Goal: Task Accomplishment & Management: Use online tool/utility

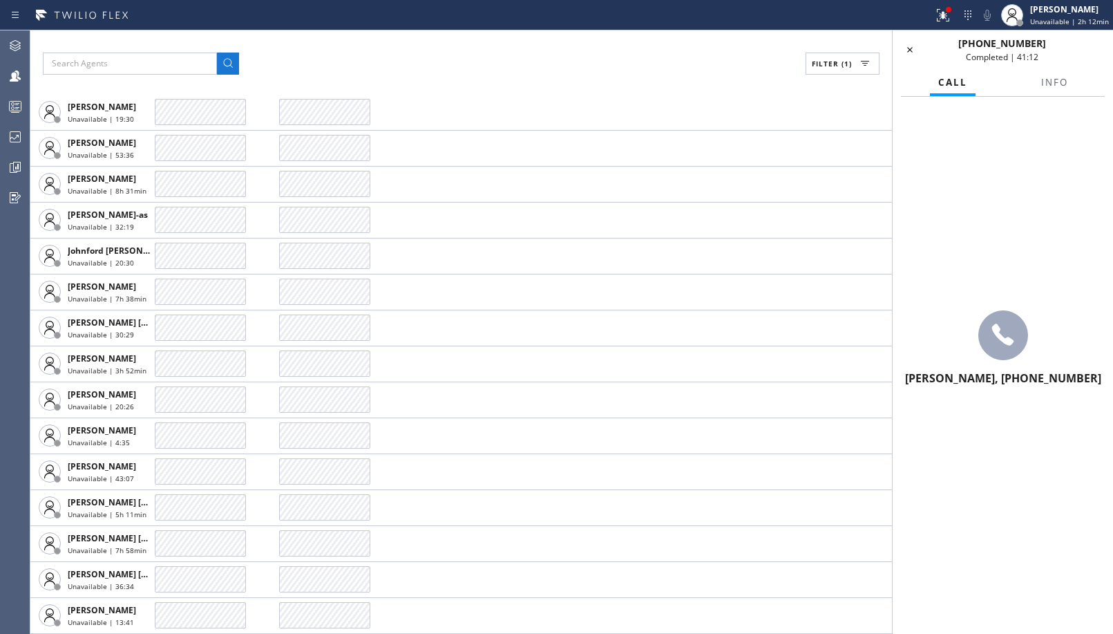
scroll to position [522, 0]
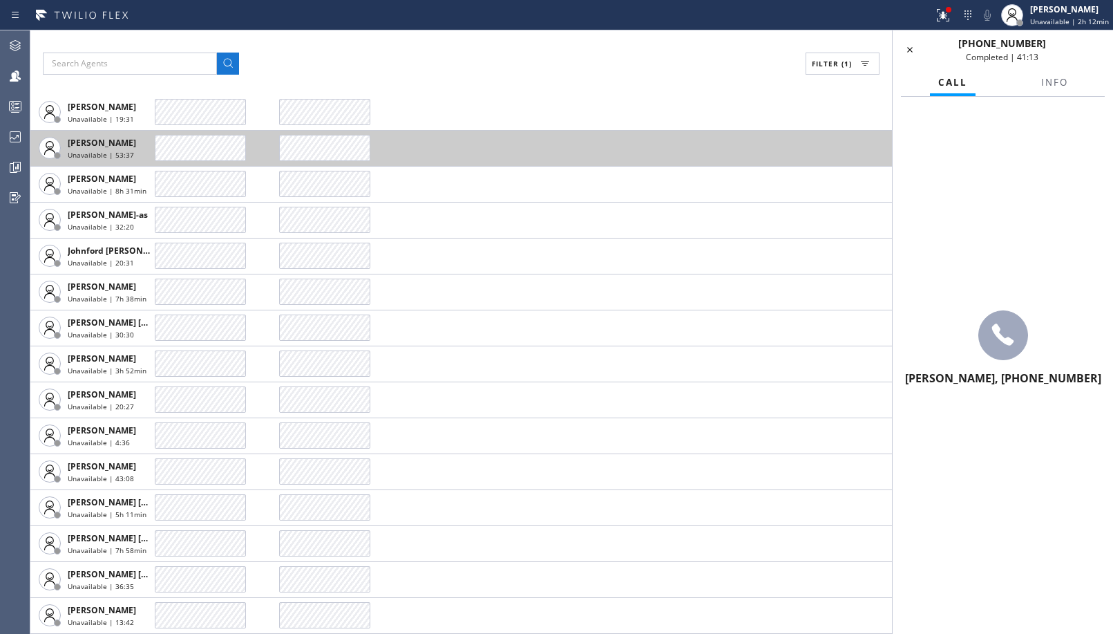
click at [910, 57] on icon at bounding box center [910, 49] width 17 height 17
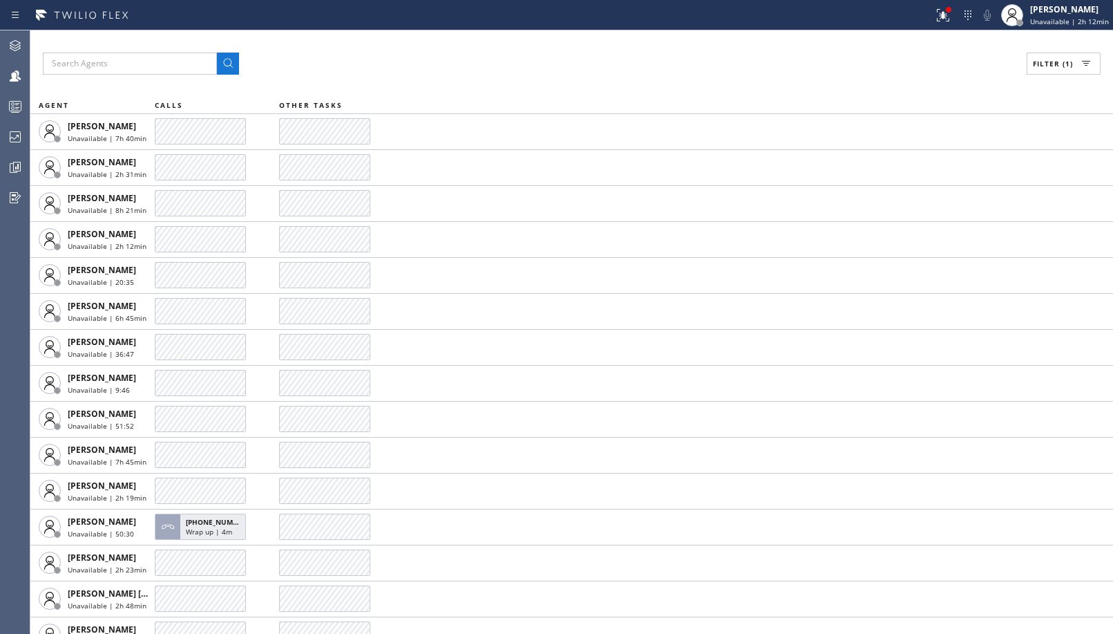
click at [1051, 67] on span "Filter (1)" at bounding box center [1053, 64] width 40 height 10
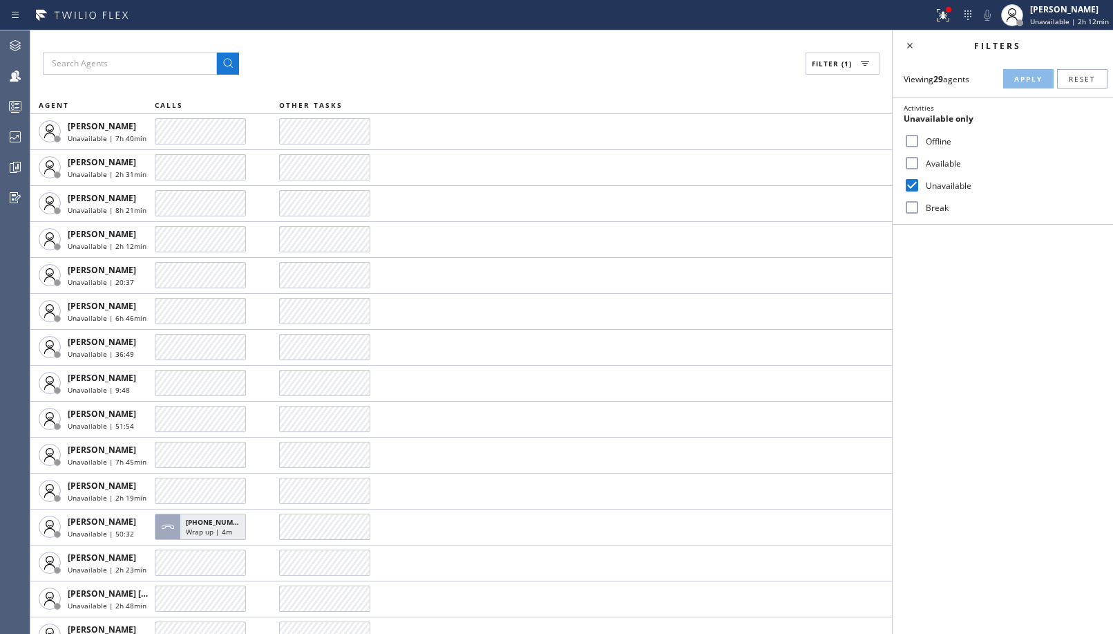
click at [922, 211] on label "Break" at bounding box center [1011, 208] width 182 height 12
click at [920, 211] on input "Break" at bounding box center [912, 207] width 17 height 17
checkbox input "true"
click at [941, 187] on label "Unavailable" at bounding box center [1011, 186] width 182 height 12
click at [920, 187] on input "Unavailable" at bounding box center [912, 185] width 17 height 17
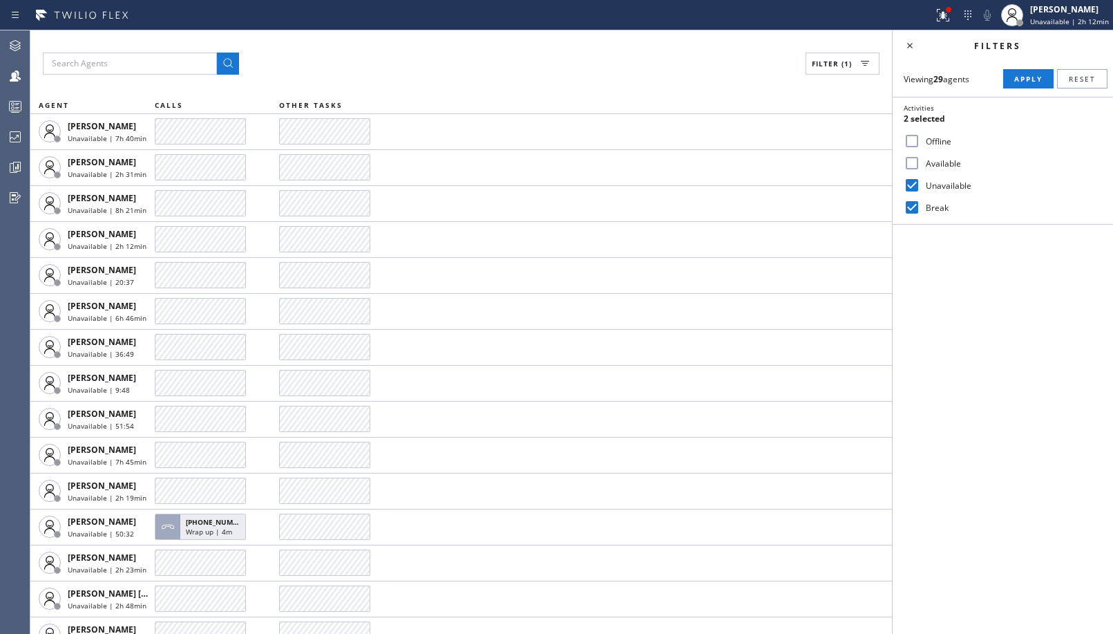
checkbox input "false"
click at [1017, 60] on div "Filters" at bounding box center [1003, 45] width 220 height 30
click at [1018, 82] on span "Apply" at bounding box center [1028, 79] width 28 height 10
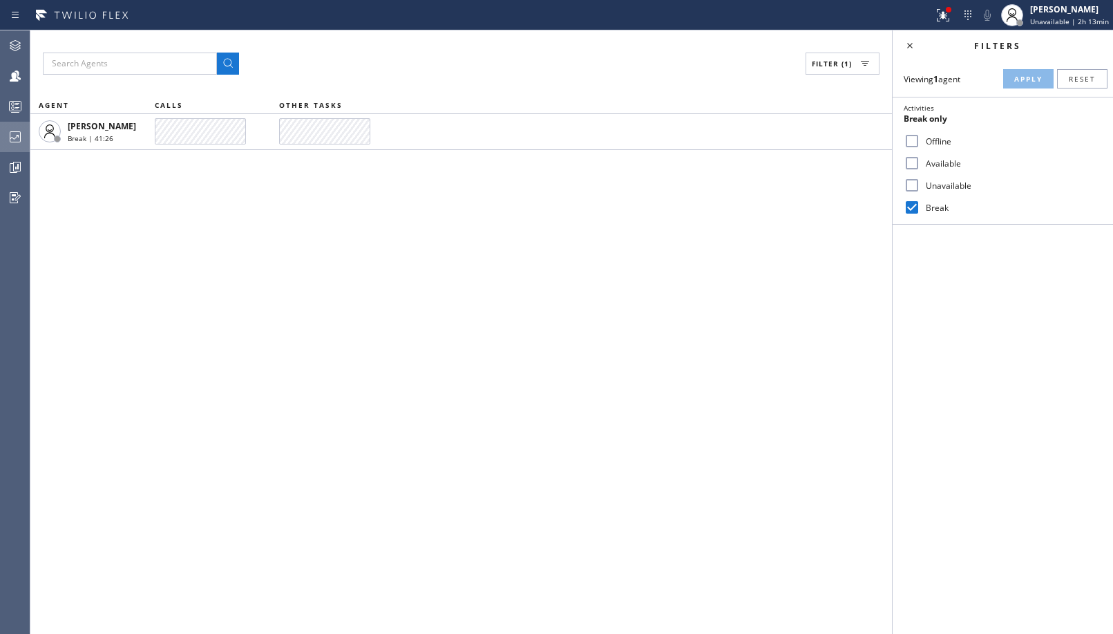
click at [2, 140] on div at bounding box center [15, 137] width 30 height 17
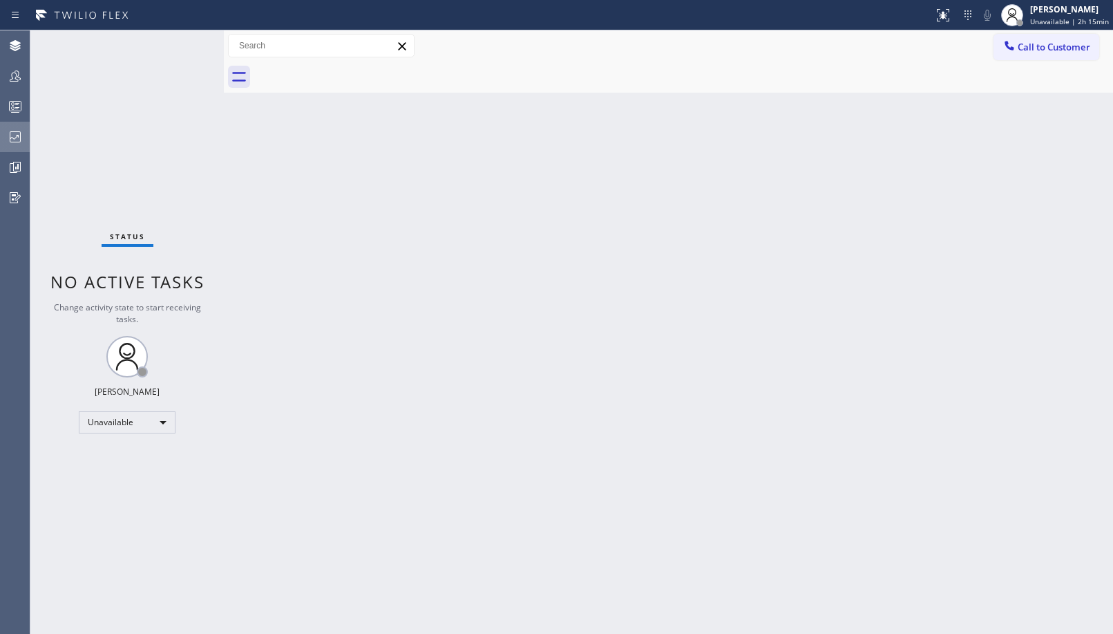
click at [24, 131] on div at bounding box center [15, 137] width 30 height 17
click at [26, 138] on div at bounding box center [15, 137] width 30 height 17
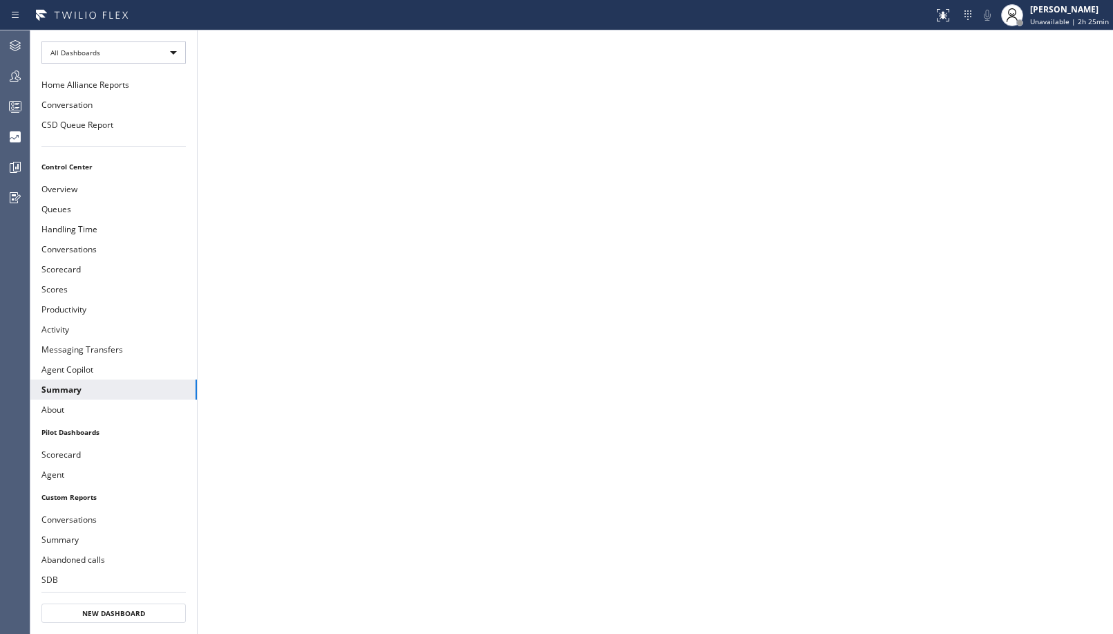
drag, startPoint x: 21, startPoint y: 46, endPoint x: 300, endPoint y: 53, distance: 278.6
click at [22, 45] on icon at bounding box center [15, 45] width 17 height 17
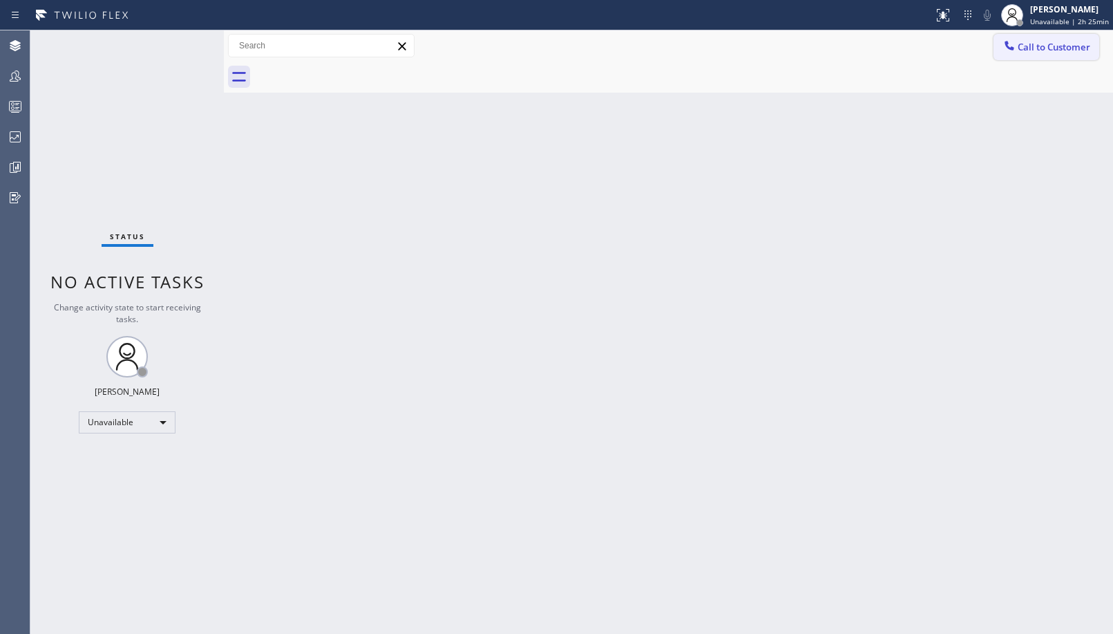
click at [1032, 41] on span "Call to Customer" at bounding box center [1054, 47] width 73 height 12
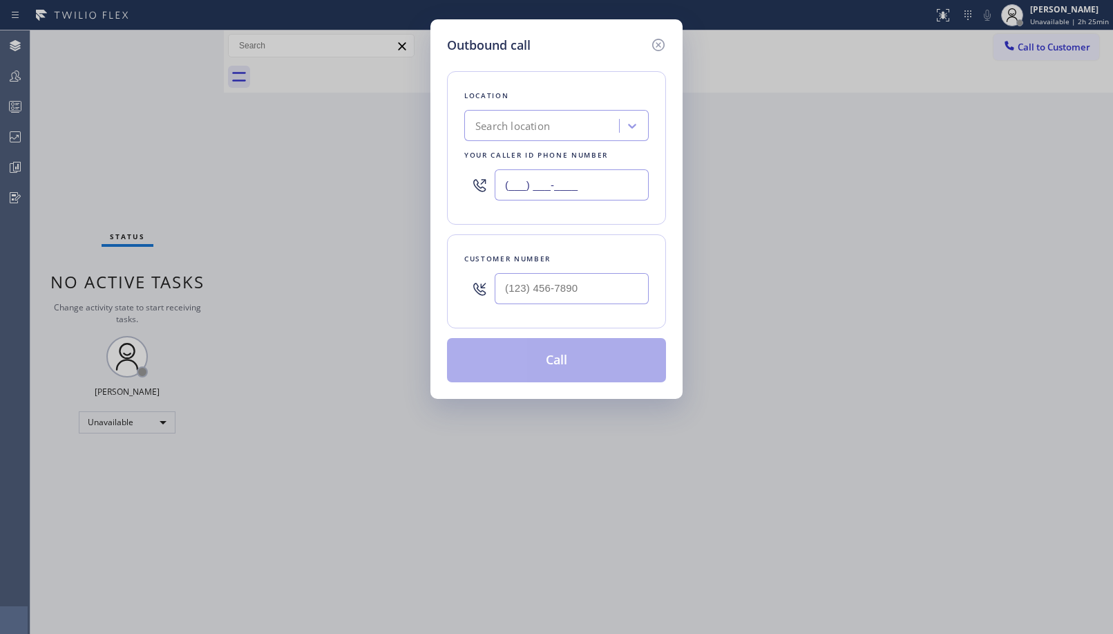
click at [566, 185] on input "(___) ___-____" at bounding box center [572, 184] width 154 height 31
paste input "628) 277-8686"
click at [625, 124] on icon at bounding box center [632, 126] width 14 height 14
drag, startPoint x: 602, startPoint y: 185, endPoint x: 377, endPoint y: 185, distance: 224.6
click at [377, 185] on div "Outbound call Location 4B1.Service Direct Service Plumbing Top SF Your caller i…" at bounding box center [556, 317] width 1113 height 634
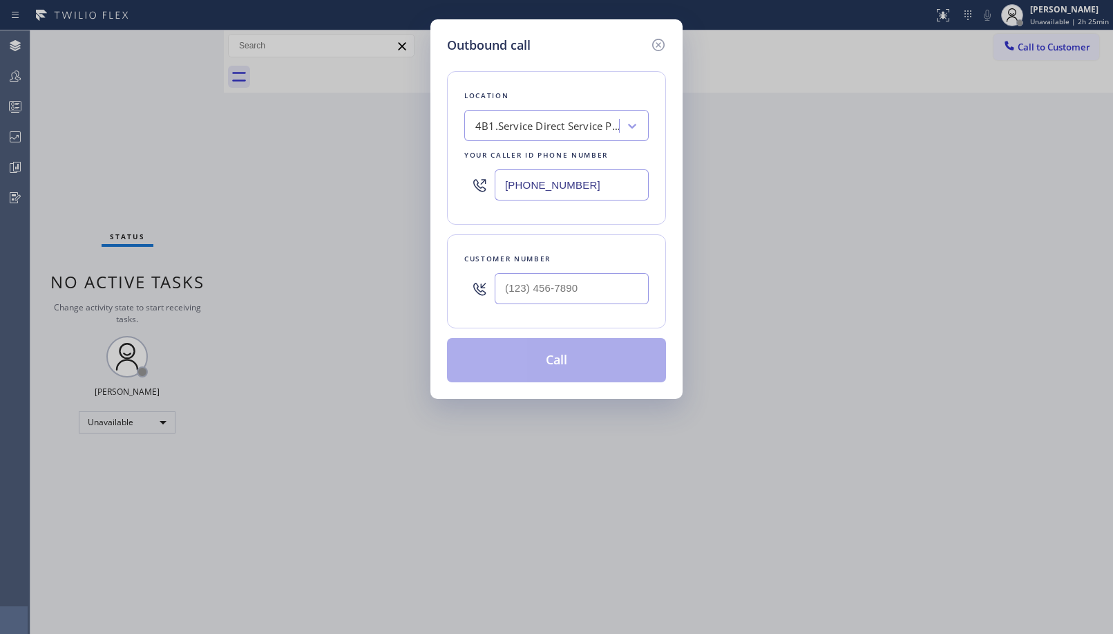
paste input "213) 444-7988"
click at [658, 40] on icon at bounding box center [658, 45] width 17 height 17
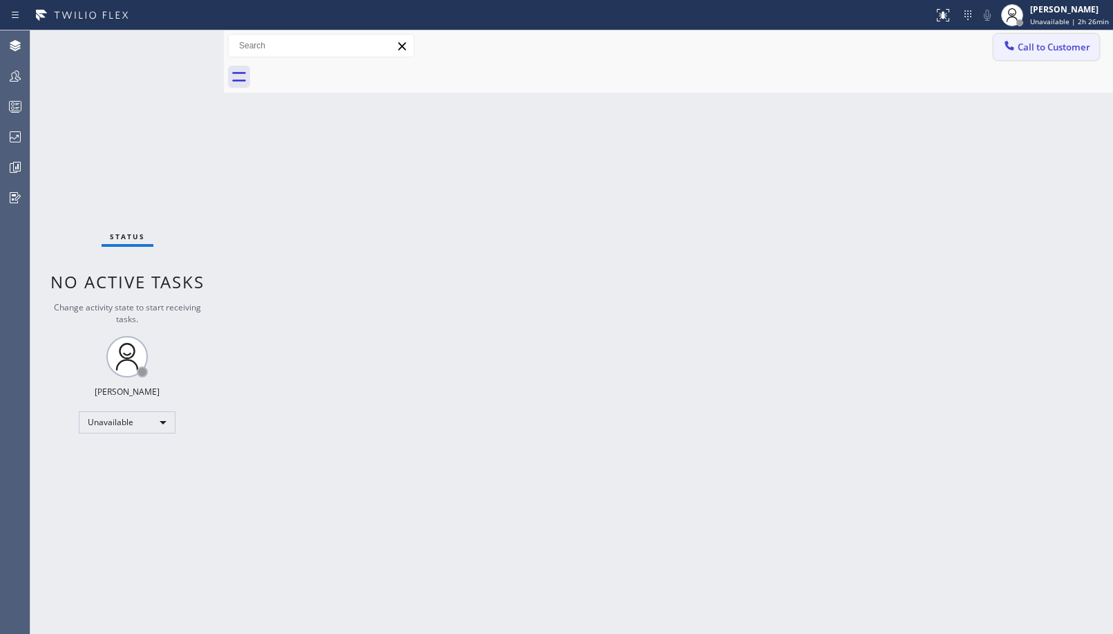
click at [1039, 48] on span "Call to Customer" at bounding box center [1054, 47] width 73 height 12
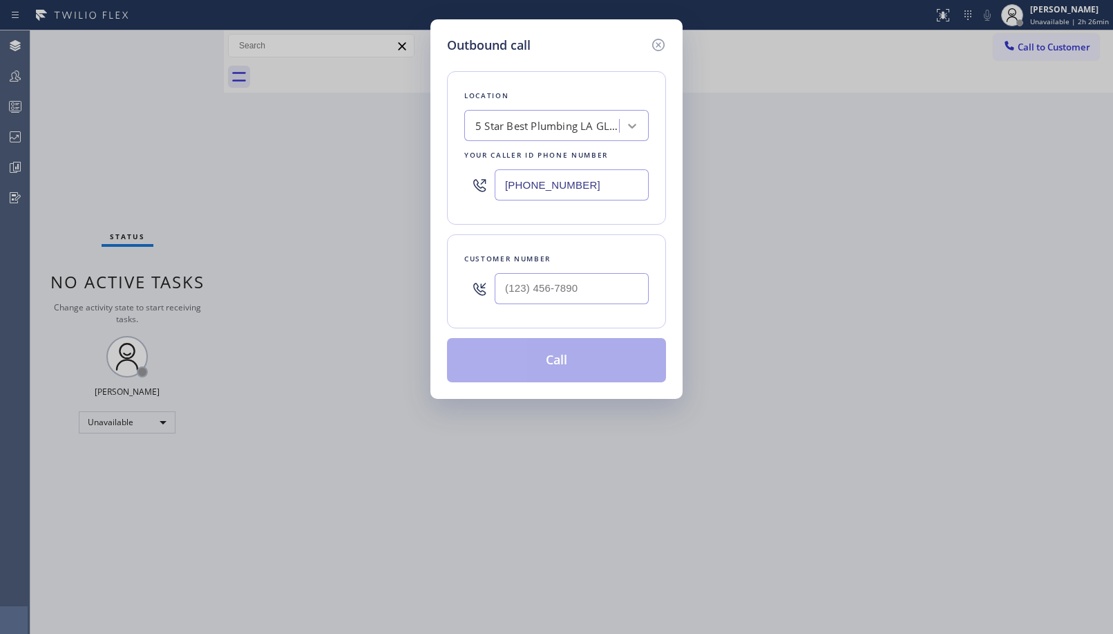
click at [634, 127] on icon at bounding box center [632, 126] width 8 height 5
paste input "text"
drag, startPoint x: 594, startPoint y: 188, endPoint x: 288, endPoint y: 153, distance: 307.4
click at [288, 153] on div "Outbound call Location 5 Star Best Plumbing LA GLSA Your caller id phone number…" at bounding box center [556, 317] width 1113 height 634
click at [640, 140] on div "4B1.Paid 5 Star Best Plumbing LA GLSA" at bounding box center [556, 125] width 184 height 31
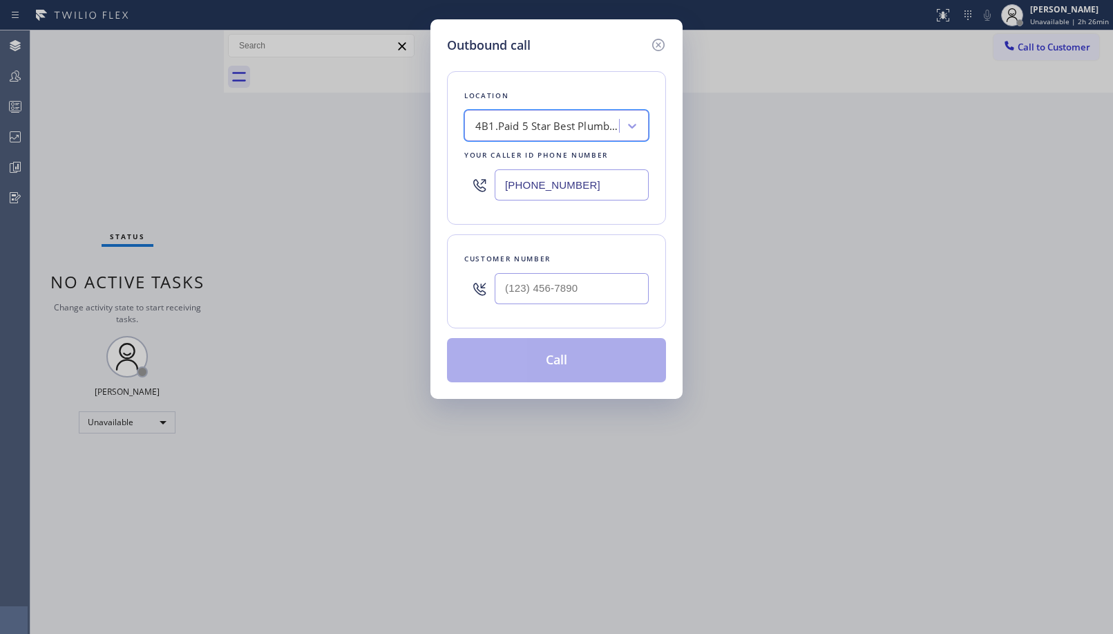
click at [571, 148] on div "Your caller id phone number" at bounding box center [556, 155] width 184 height 15
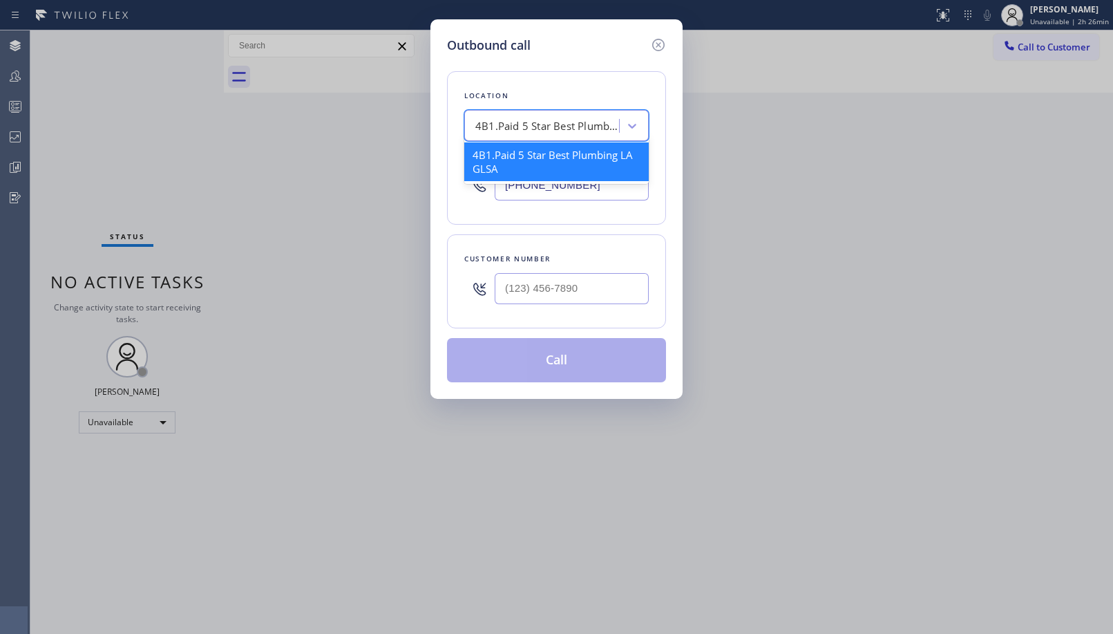
click at [587, 126] on div "4B1.Paid 5 Star Best Plumbing LA GLSA" at bounding box center [547, 126] width 145 height 16
click at [610, 184] on div "Location option 4B1.Paid 5 Star Best Plumbing LA GLSA focused, 1 of 1. 1 result…" at bounding box center [556, 147] width 219 height 153
click at [609, 193] on input "(213) 444-7988" at bounding box center [572, 184] width 154 height 31
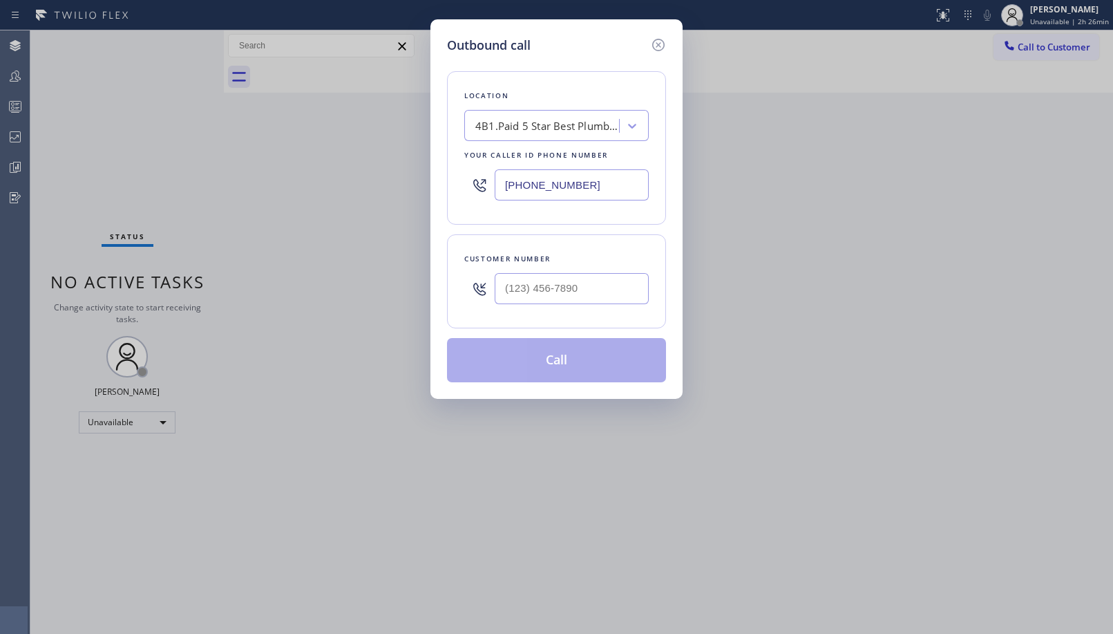
paste input "628) 277-8686"
drag, startPoint x: 612, startPoint y: 183, endPoint x: 310, endPoint y: 139, distance: 305.2
click at [314, 139] on div "Outbound call Location 4B1.Paid 5 Star Best Plumbing LA GLSA Your caller id pho…" at bounding box center [556, 317] width 1113 height 634
type input "(628) 277-8686"
click at [632, 120] on icon at bounding box center [632, 126] width 14 height 14
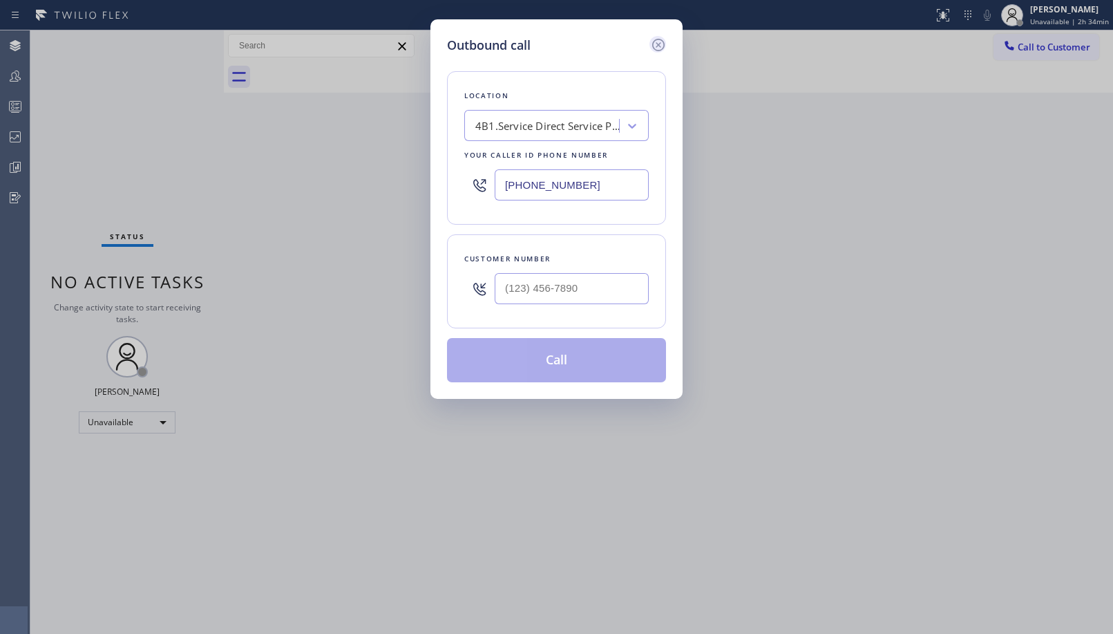
click at [662, 47] on icon at bounding box center [658, 45] width 17 height 17
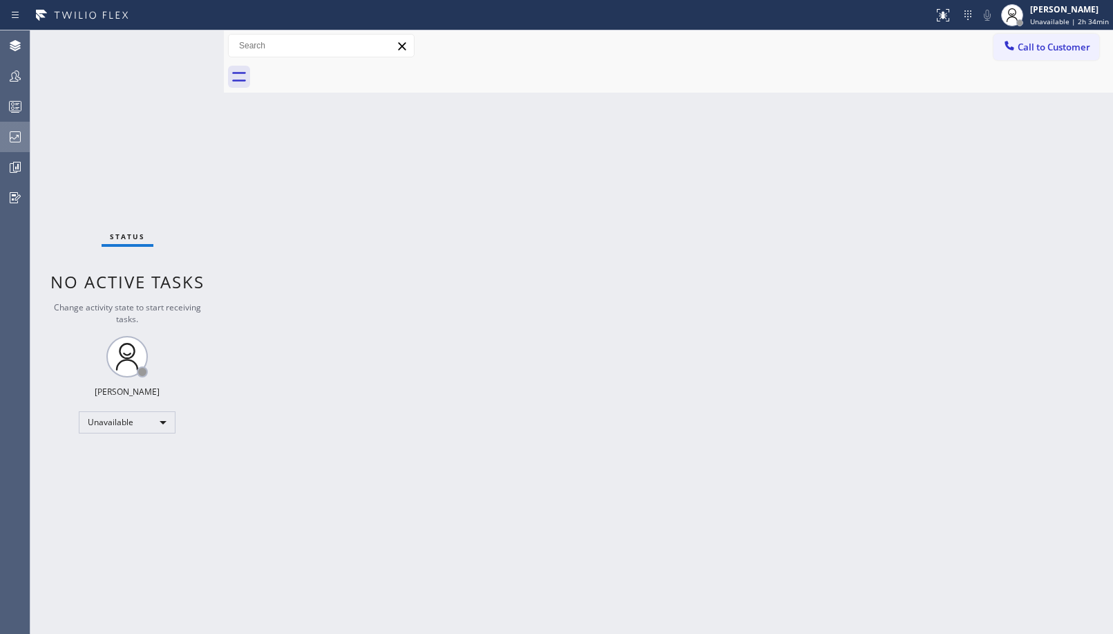
click at [20, 140] on icon at bounding box center [15, 136] width 11 height 11
